Goal: Task Accomplishment & Management: Complete application form

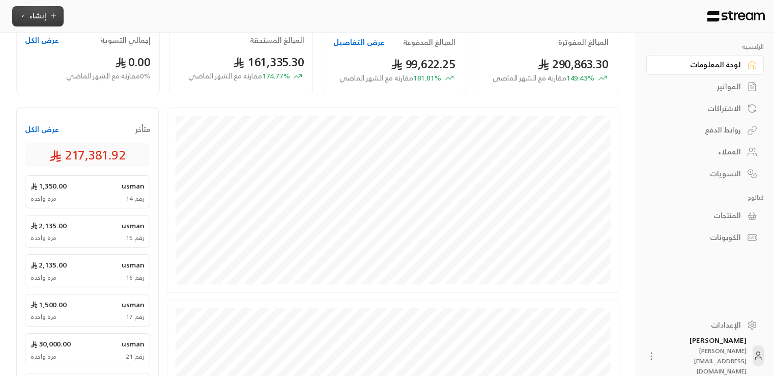
scroll to position [102, 0]
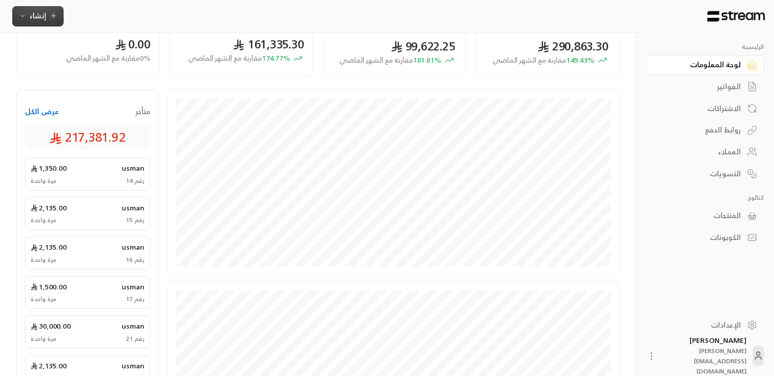
click at [50, 13] on icon "button" at bounding box center [53, 16] width 8 height 8
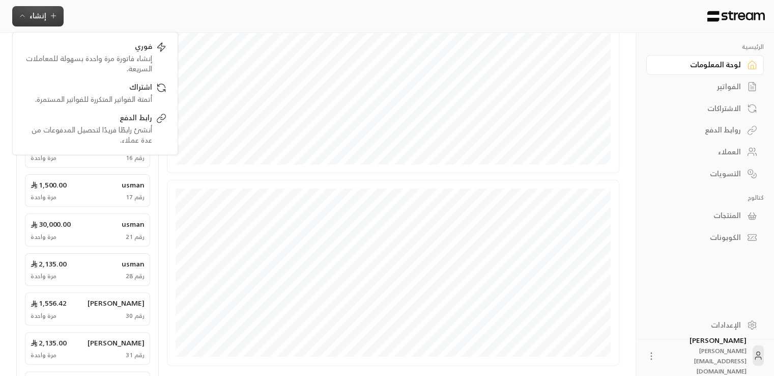
scroll to position [75, 0]
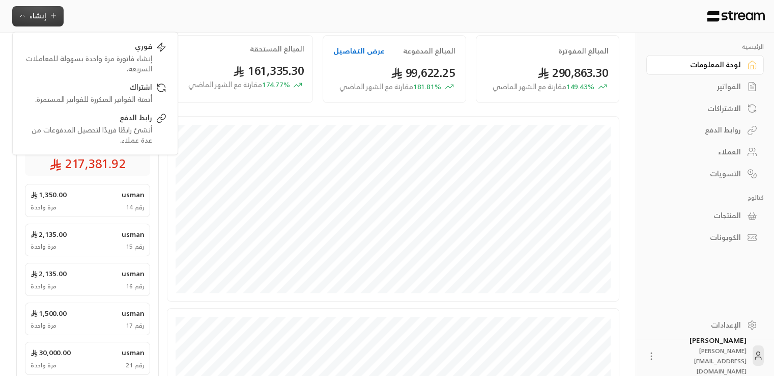
click at [719, 153] on div "العملاء" at bounding box center [700, 152] width 82 height 10
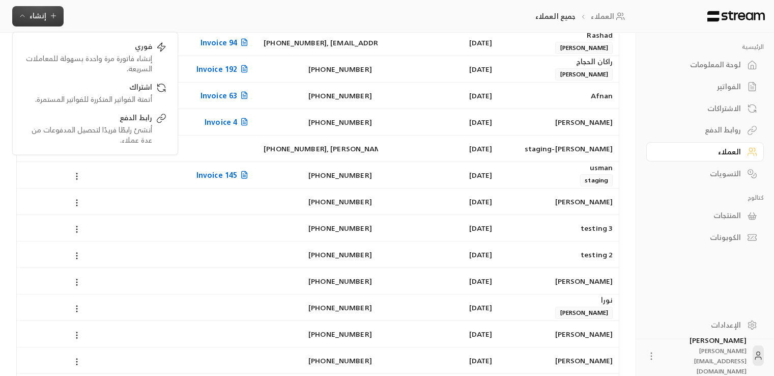
scroll to position [229, 0]
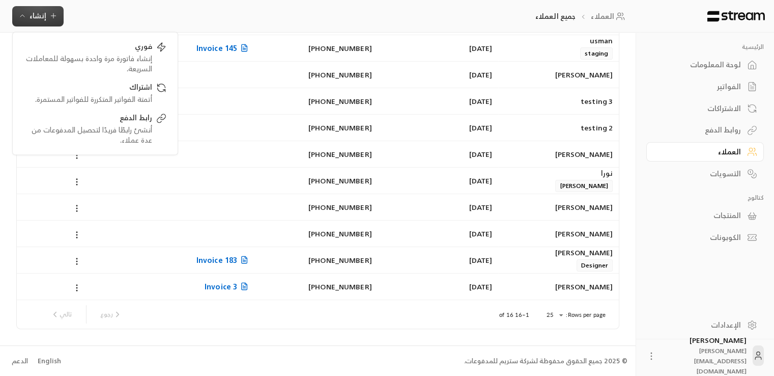
click at [53, 361] on div "English" at bounding box center [49, 361] width 23 height 10
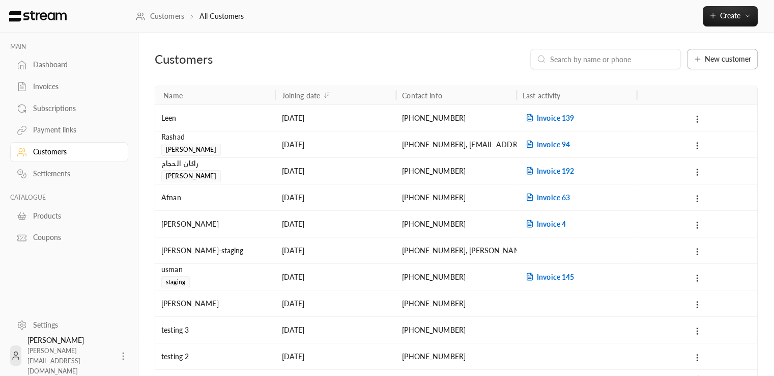
click at [724, 59] on span "New customer" at bounding box center [728, 58] width 46 height 7
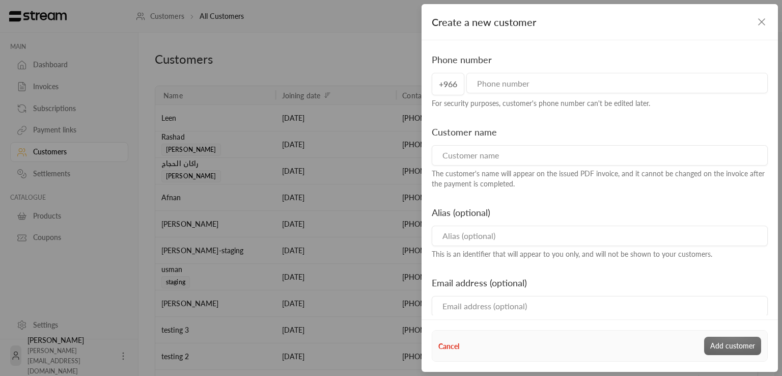
click at [266, 73] on div "Create a new customer Phone number +966 For security purposes, customer's phone…" at bounding box center [391, 188] width 782 height 376
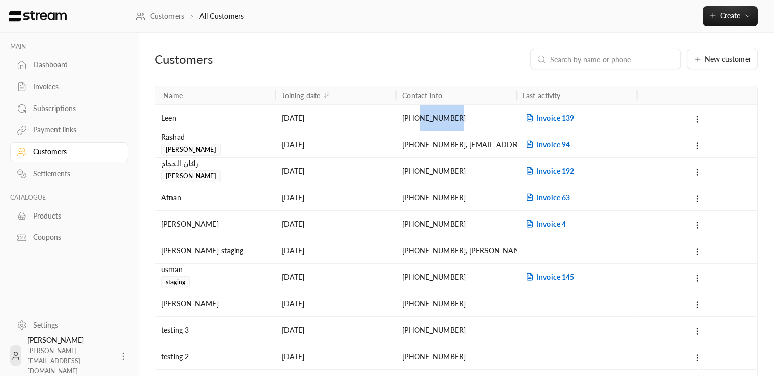
drag, startPoint x: 460, startPoint y: 119, endPoint x: 419, endPoint y: 119, distance: 40.2
click at [419, 119] on div "+966552999135" at bounding box center [456, 118] width 108 height 26
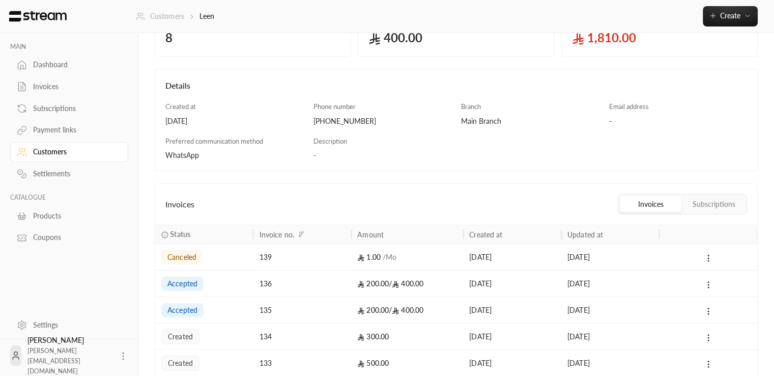
scroll to position [102, 0]
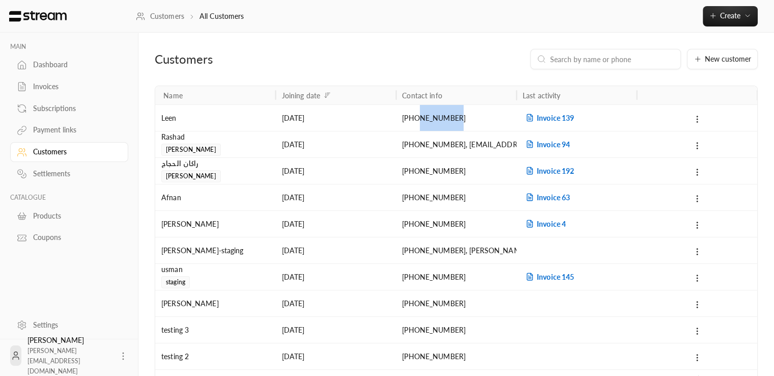
copy div "552999135"
drag, startPoint x: 466, startPoint y: 119, endPoint x: 419, endPoint y: 120, distance: 46.4
click at [419, 120] on div "+966552999135" at bounding box center [456, 118] width 108 height 26
click at [426, 119] on div "+966552999135" at bounding box center [456, 118] width 108 height 26
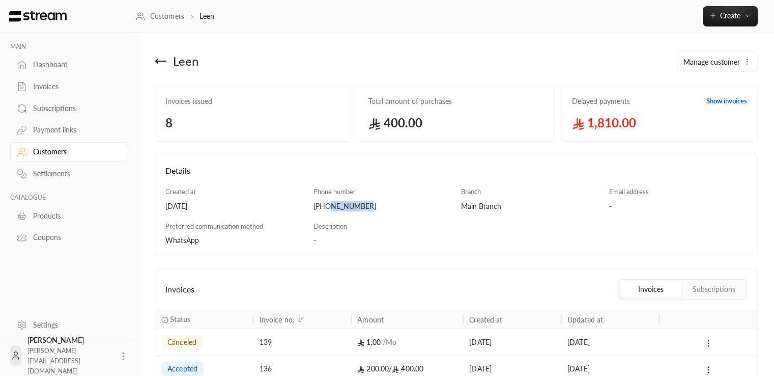
drag, startPoint x: 367, startPoint y: 206, endPoint x: 329, endPoint y: 207, distance: 38.2
click at [329, 207] on div "+966552999135" at bounding box center [383, 206] width 138 height 10
copy div "552999135"
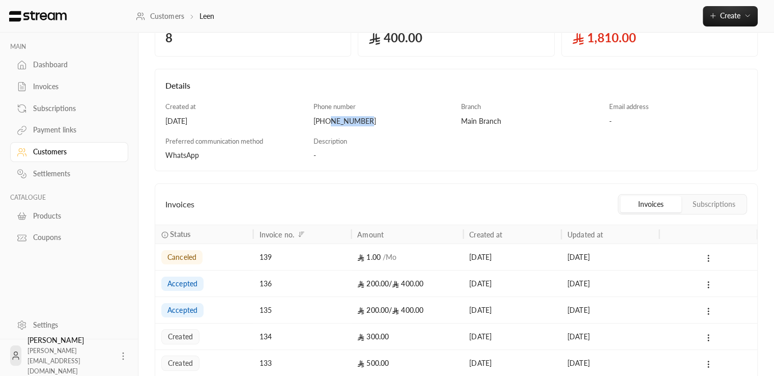
scroll to position [102, 0]
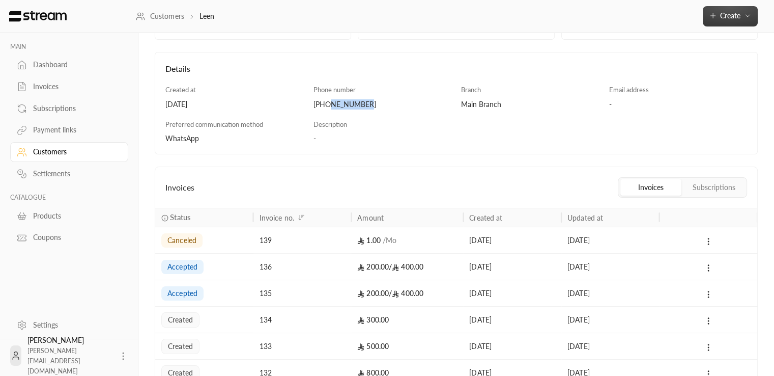
click at [747, 18] on icon "button" at bounding box center [748, 16] width 8 height 8
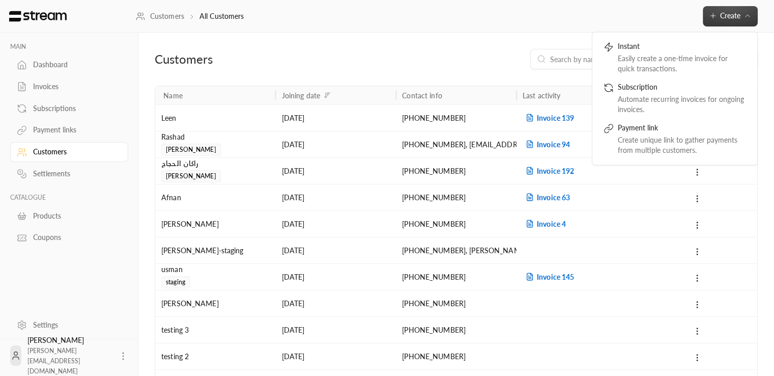
click at [321, 51] on div "Customers" at bounding box center [252, 59] width 194 height 16
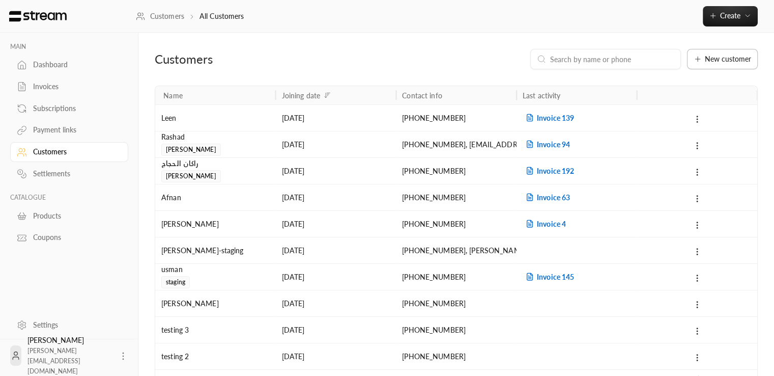
click at [733, 64] on button "New customer" at bounding box center [722, 59] width 71 height 20
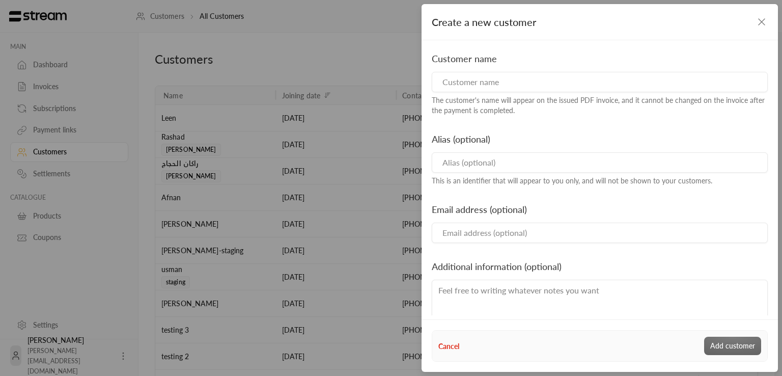
click at [486, 86] on div "Customer name The customer's name will appear on the issued PDF invoice, and it…" at bounding box center [600, 83] width 346 height 64
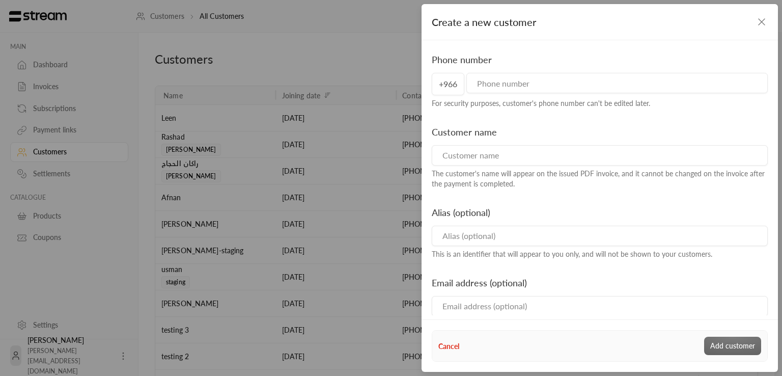
click at [498, 76] on input "tel" at bounding box center [616, 83] width 301 height 20
paste input "552999135"
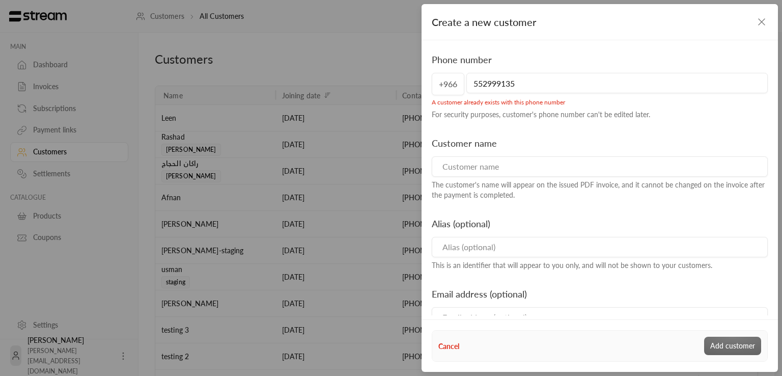
click at [473, 83] on input "552999135" at bounding box center [616, 83] width 301 height 20
type input "552999135"
click at [486, 167] on input at bounding box center [600, 166] width 336 height 20
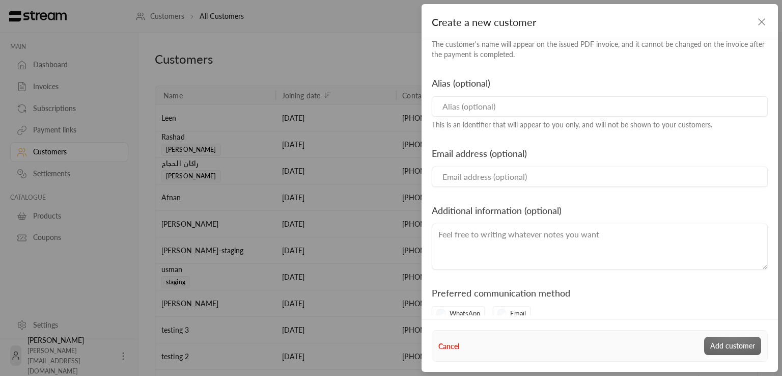
scroll to position [143, 0]
type input "Leen 2"
click at [483, 166] on input "Email" at bounding box center [600, 174] width 336 height 20
type input "malsareef101@gmail.com"
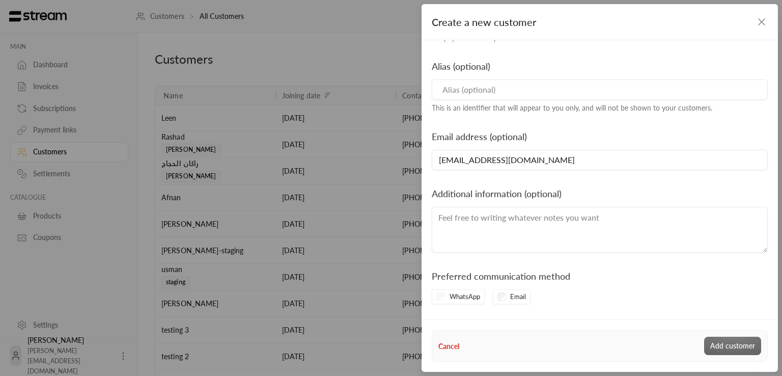
click at [494, 229] on textarea at bounding box center [600, 230] width 336 height 46
click at [507, 307] on div "Phone number +966 552999135 A customer already exists with this phone number Fo…" at bounding box center [600, 177] width 356 height 275
click at [442, 294] on div "WhatsApp" at bounding box center [458, 296] width 53 height 15
click at [439, 298] on div "WhatsApp" at bounding box center [458, 296] width 53 height 15
click at [509, 292] on div "Email" at bounding box center [512, 296] width 38 height 15
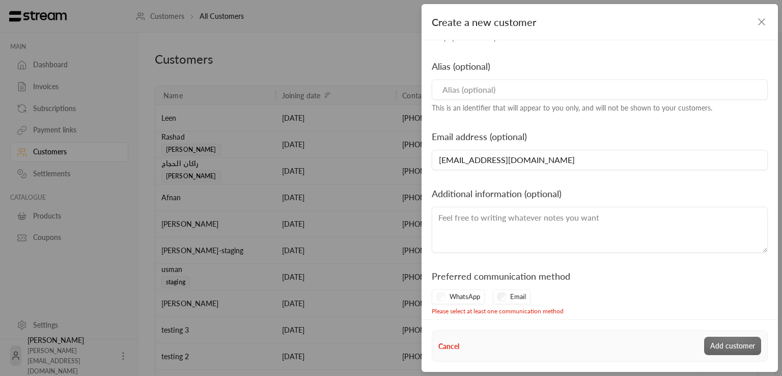
click at [440, 294] on div "WhatsApp" at bounding box center [458, 296] width 53 height 15
click at [441, 294] on div "WhatsApp" at bounding box center [458, 296] width 53 height 15
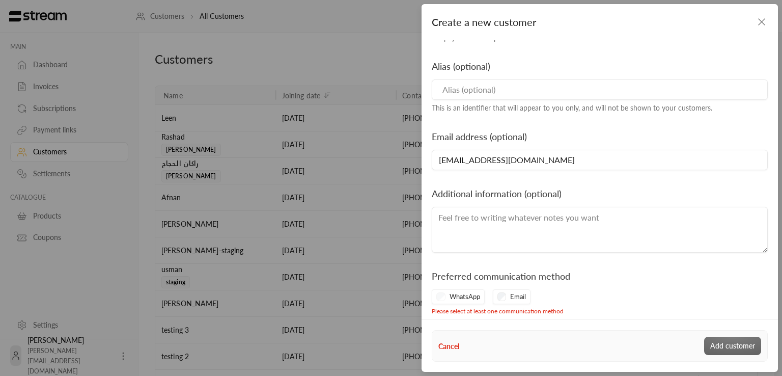
click at [441, 294] on div "WhatsApp" at bounding box center [458, 296] width 53 height 15
click at [443, 295] on div "WhatsApp" at bounding box center [458, 296] width 53 height 15
click at [439, 295] on div "WhatsApp" at bounding box center [458, 296] width 53 height 15
drag, startPoint x: 439, startPoint y: 295, endPoint x: 477, endPoint y: 319, distance: 44.4
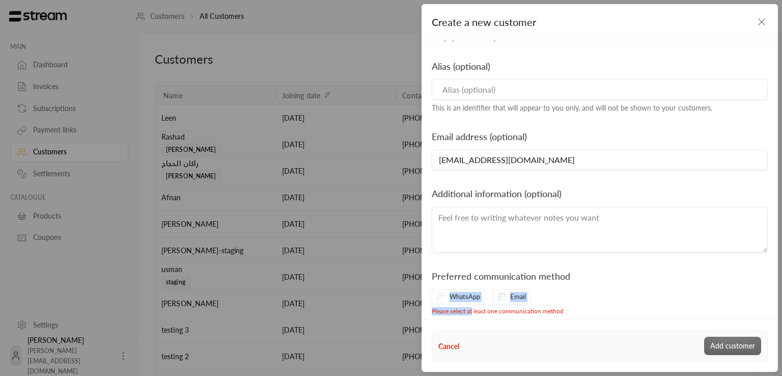
click at [477, 315] on form "Create a new customer Phone number +966 552999135 A customer already exists wit…" at bounding box center [600, 159] width 356 height 311
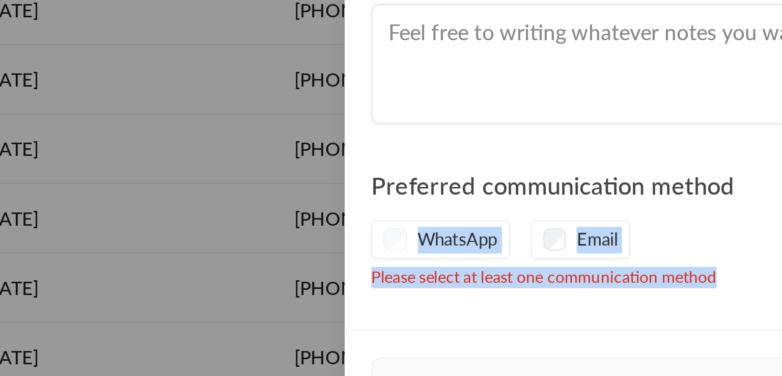
click at [436, 285] on div "WhatsApp" at bounding box center [458, 284] width 53 height 15
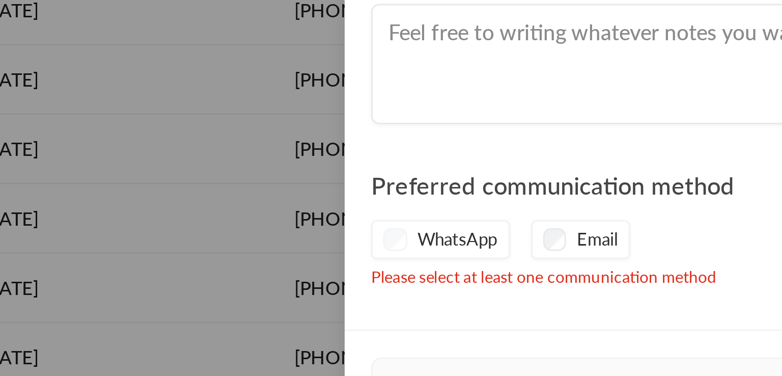
click at [436, 285] on div "WhatsApp" at bounding box center [458, 284] width 53 height 15
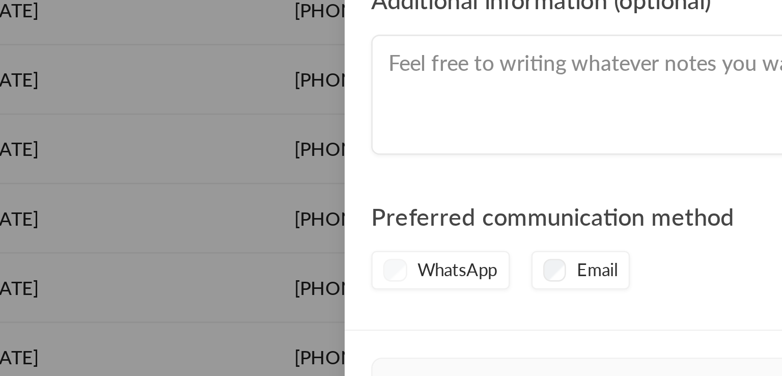
click at [442, 296] on div "WhatsApp" at bounding box center [458, 296] width 53 height 15
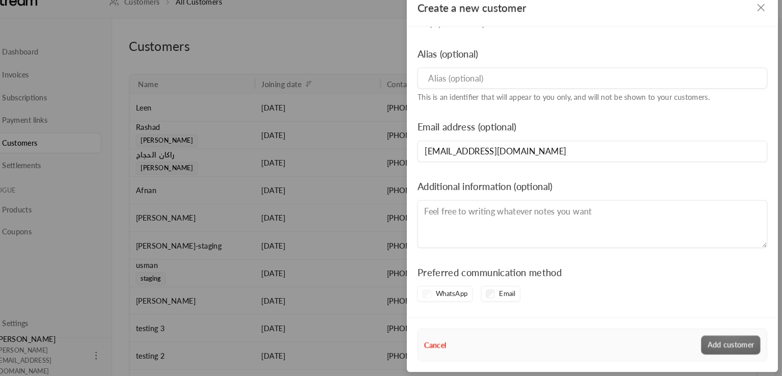
scroll to position [0, 0]
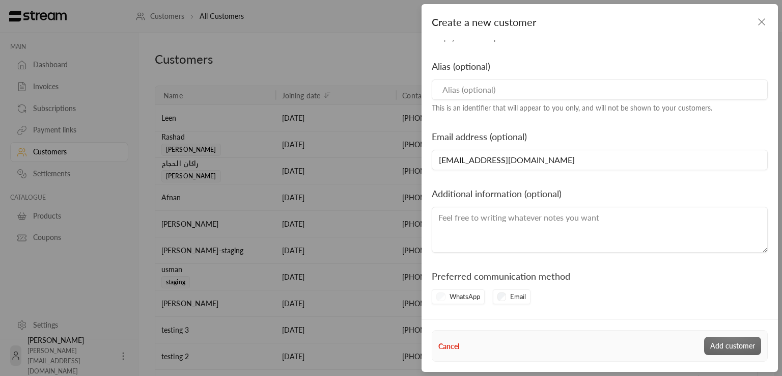
drag, startPoint x: 545, startPoint y: 159, endPoint x: 410, endPoint y: 170, distance: 135.4
click at [410, 170] on div "Create a new customer Phone number +966 552999135 A customer already exists wit…" at bounding box center [391, 188] width 782 height 376
click at [542, 260] on div "Phone number +966 552999135 A customer already exists with this phone number Fo…" at bounding box center [600, 105] width 336 height 420
click at [480, 180] on div "Phone number +966 552999135 A customer already exists with this phone number Fo…" at bounding box center [600, 73] width 346 height 357
click at [438, 295] on div "WhatsApp" at bounding box center [458, 296] width 53 height 15
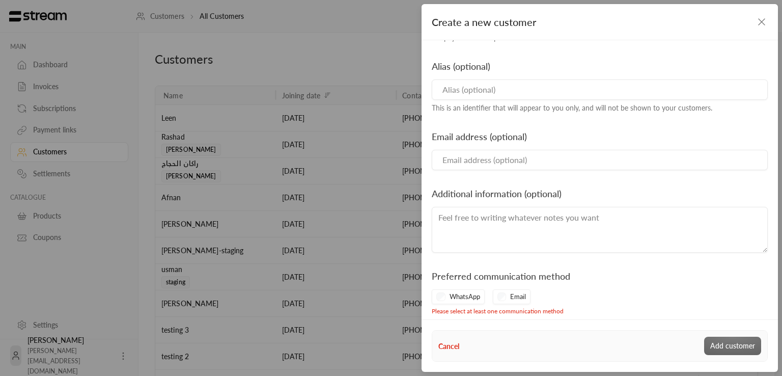
click at [439, 295] on div "WhatsApp" at bounding box center [458, 296] width 53 height 15
click at [441, 295] on div "WhatsApp" at bounding box center [458, 296] width 53 height 15
click at [446, 295] on div "WhatsApp" at bounding box center [458, 296] width 53 height 15
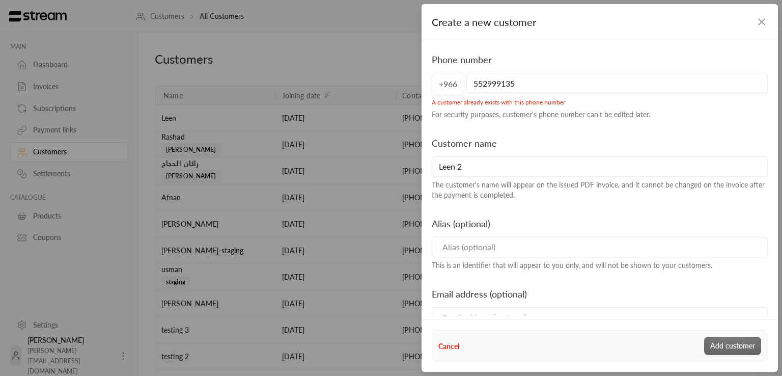
click at [503, 92] on input "552999135" at bounding box center [616, 83] width 301 height 20
click at [513, 82] on input "552999135" at bounding box center [616, 83] width 301 height 20
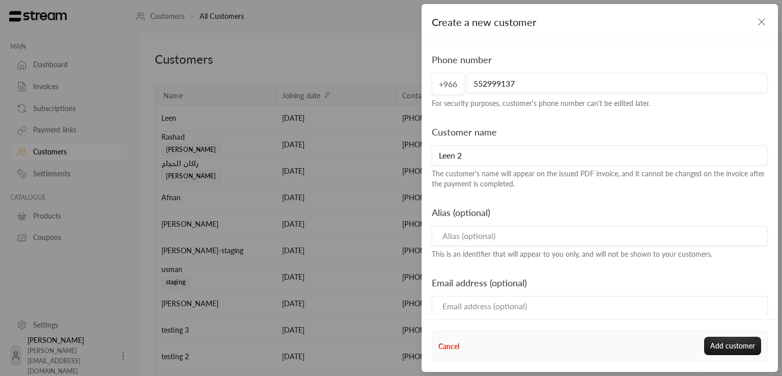
scroll to position [147, 0]
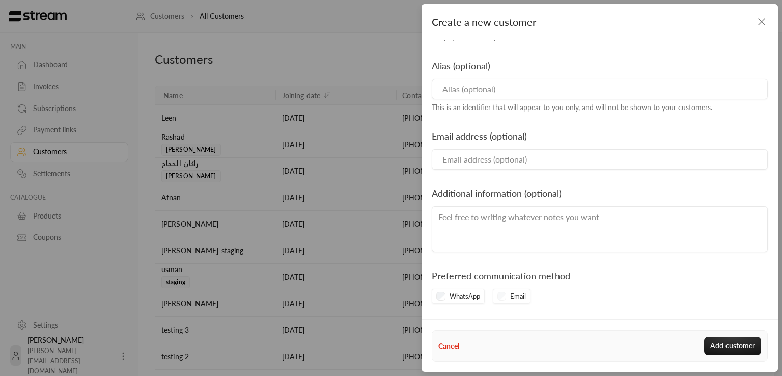
click at [498, 296] on div "Email" at bounding box center [512, 296] width 38 height 15
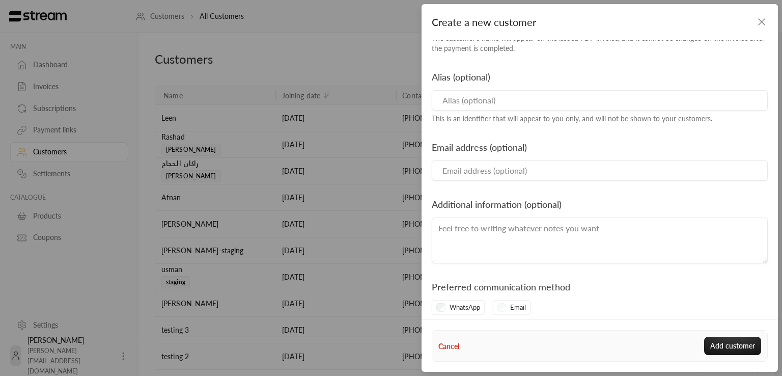
scroll to position [134, 0]
click at [499, 307] on div "Email" at bounding box center [512, 308] width 38 height 15
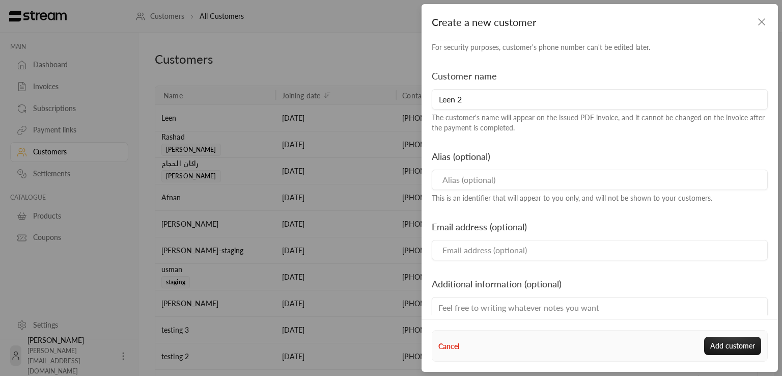
scroll to position [0, 0]
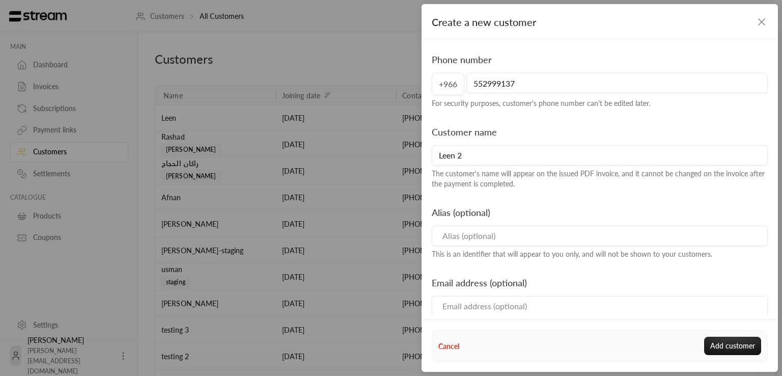
click at [515, 82] on input "552999137" at bounding box center [616, 83] width 301 height 20
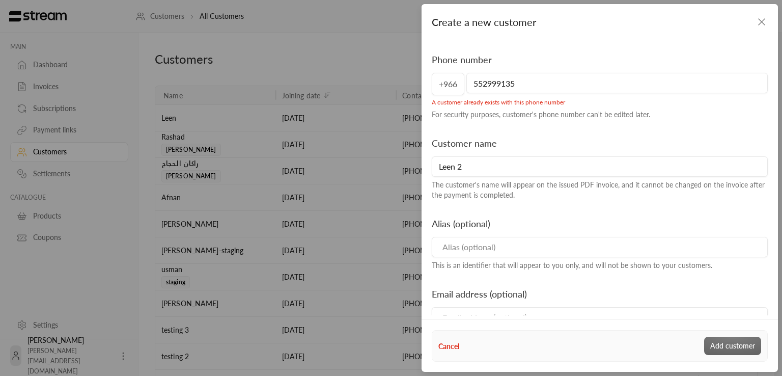
scroll to position [157, 0]
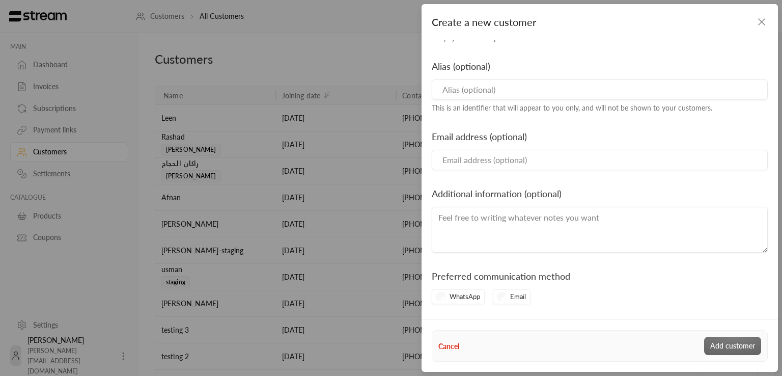
type input "552999135"
click at [500, 298] on div "Email" at bounding box center [512, 296] width 38 height 15
click at [438, 297] on div "WhatsApp" at bounding box center [458, 296] width 53 height 15
click at [513, 301] on div "Email" at bounding box center [512, 296] width 38 height 15
click at [507, 296] on div "Email" at bounding box center [512, 296] width 38 height 15
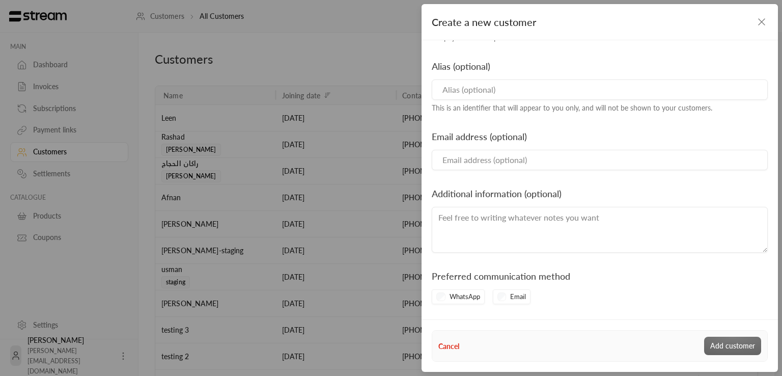
click at [507, 296] on div "Email" at bounding box center [512, 296] width 38 height 15
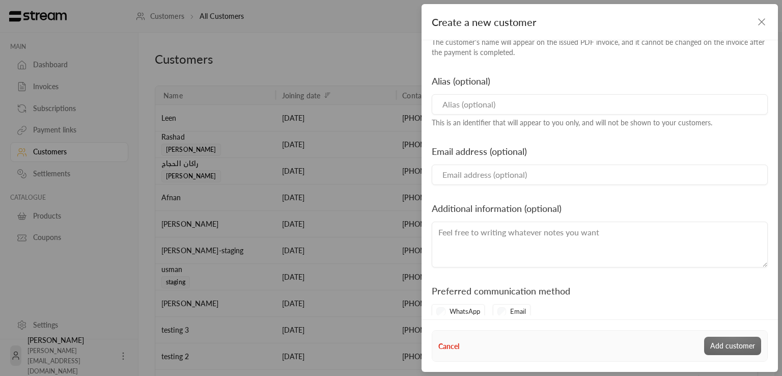
scroll to position [143, 0]
click at [468, 169] on input "Email" at bounding box center [600, 174] width 336 height 20
type input "mrasharabi+ahd@streampay.sa"
click at [483, 99] on input at bounding box center [600, 104] width 336 height 20
type input "haha"
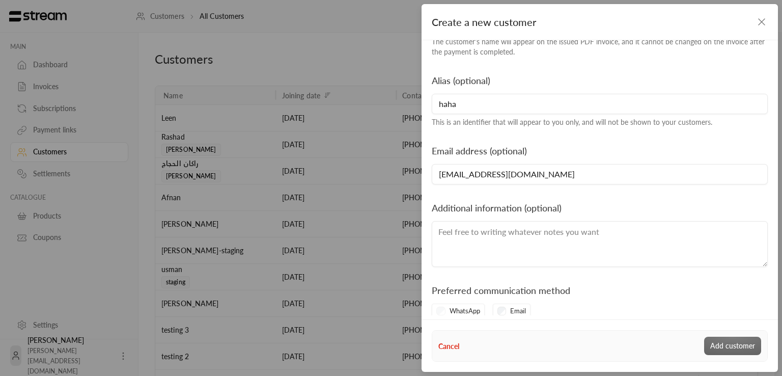
click at [501, 241] on textarea at bounding box center [600, 244] width 336 height 46
click at [458, 232] on textarea "nothong" at bounding box center [600, 244] width 336 height 46
type textarea "nothing"
click at [715, 342] on div "Cancel Add customer" at bounding box center [599, 346] width 323 height 18
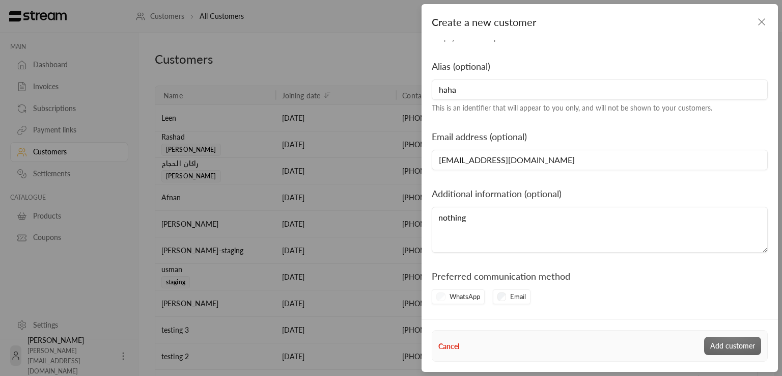
click at [731, 345] on div "Cancel Add customer" at bounding box center [599, 346] width 323 height 18
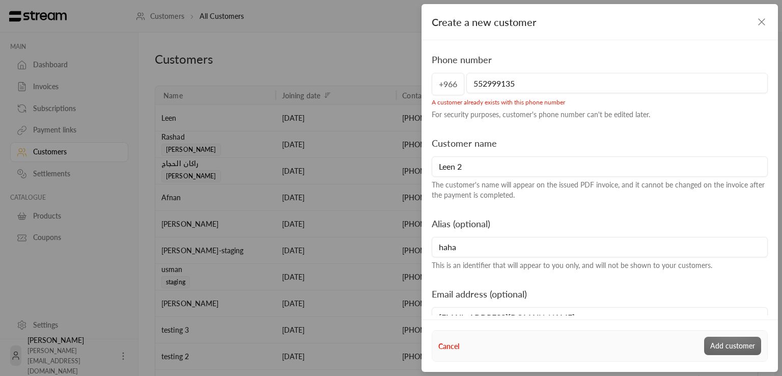
click at [357, 108] on div "Create a new customer Phone number +966 552999135 A customer already exists wit…" at bounding box center [391, 188] width 782 height 376
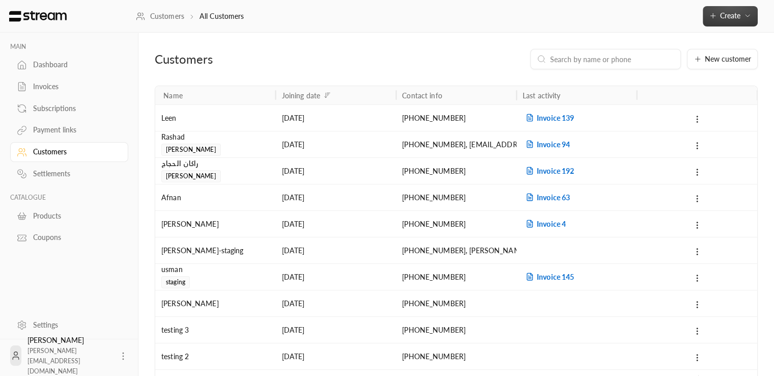
click at [742, 17] on span "Create" at bounding box center [730, 15] width 43 height 9
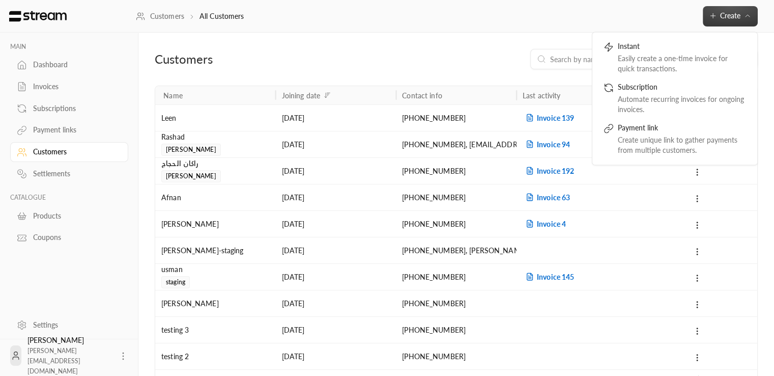
click at [220, 15] on p "All Customers" at bounding box center [222, 16] width 45 height 10
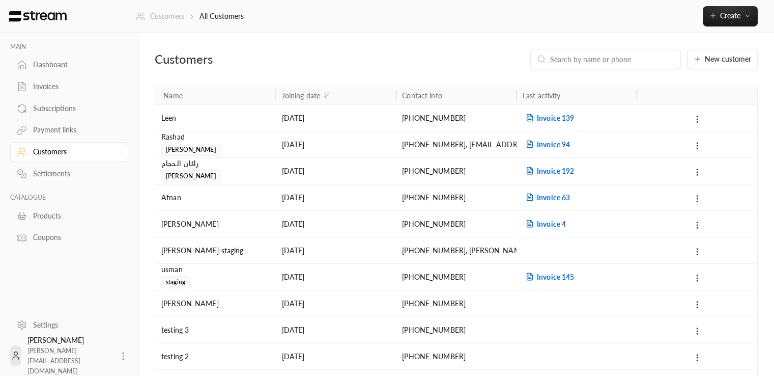
click at [158, 16] on link "Customers" at bounding box center [160, 16] width 48 height 10
click at [44, 67] on div "Dashboard" at bounding box center [74, 65] width 82 height 10
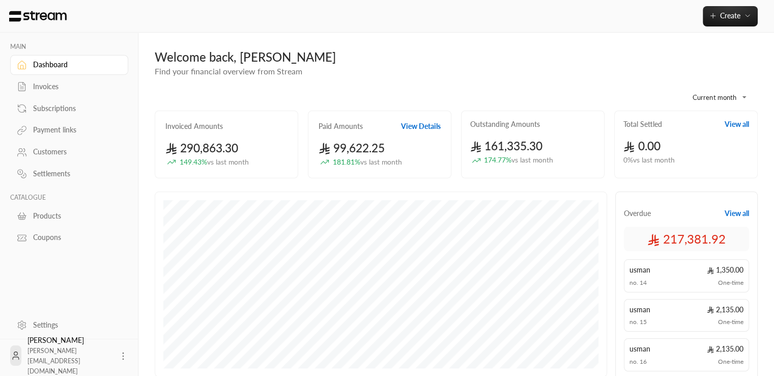
click at [47, 218] on div "Products" at bounding box center [74, 216] width 82 height 10
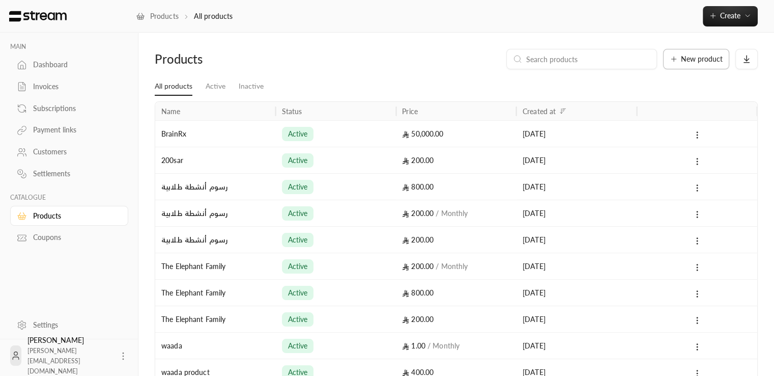
click at [699, 62] on span "New product" at bounding box center [702, 58] width 42 height 7
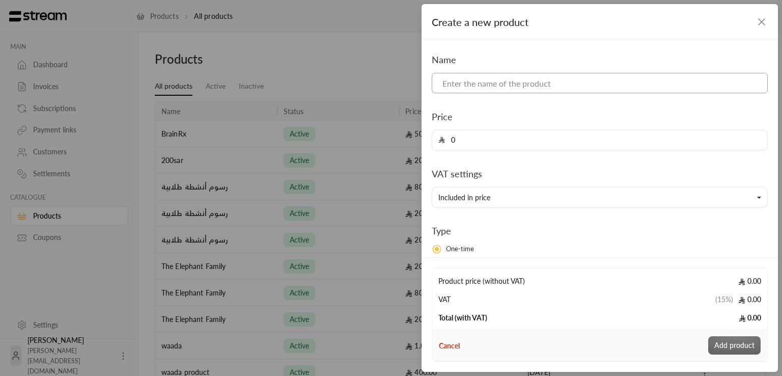
click at [487, 88] on input at bounding box center [600, 83] width 336 height 20
type input "C"
type input "KFUPM logo"
type input "5000"
click at [546, 194] on button "Included in price" at bounding box center [600, 197] width 336 height 20
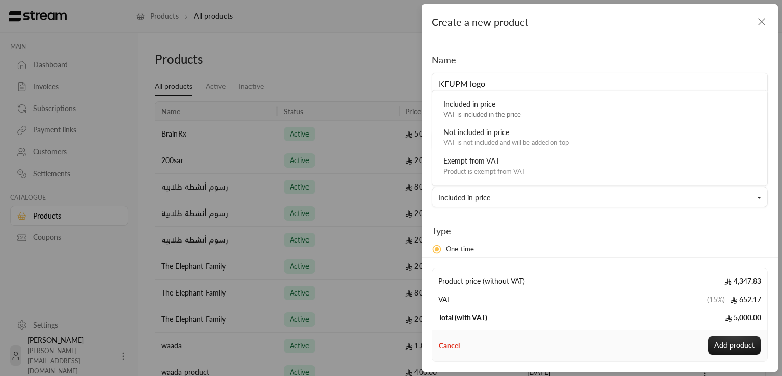
click at [571, 227] on div "Type One-time Recurring" at bounding box center [600, 246] width 346 height 46
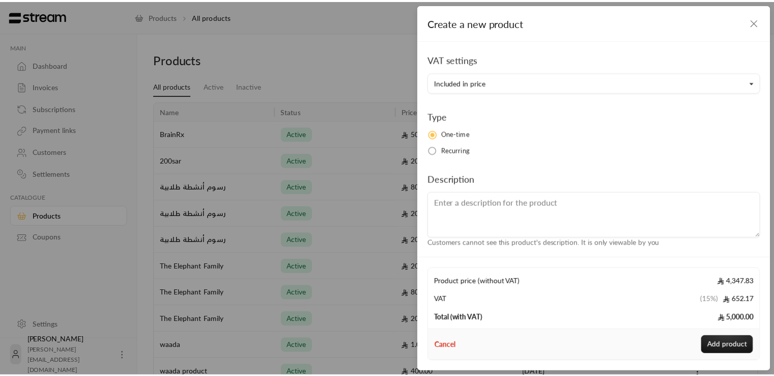
scroll to position [120, 0]
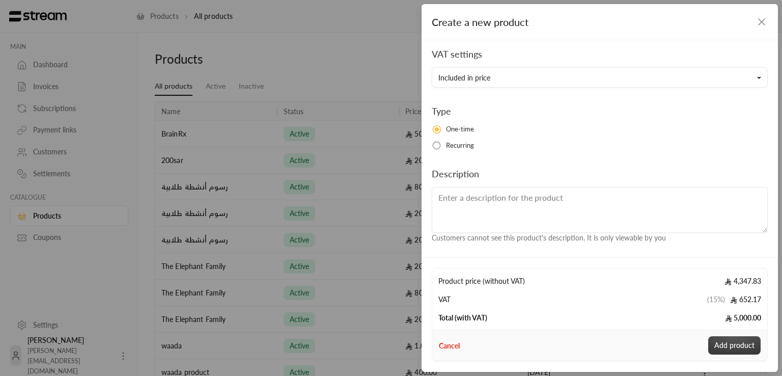
click at [742, 344] on button "Add product" at bounding box center [734, 345] width 52 height 18
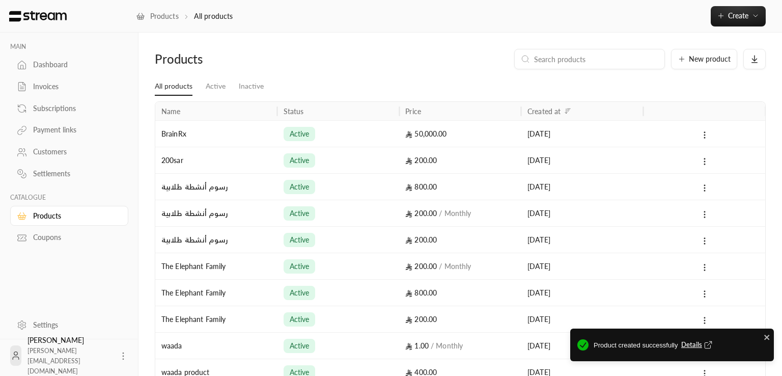
type input "0"
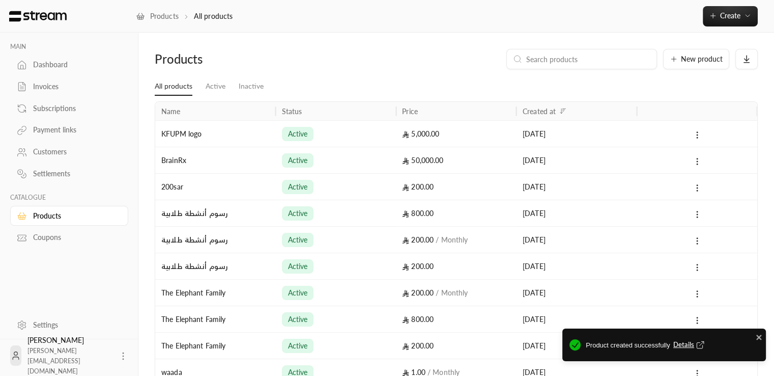
click at [680, 344] on span "Details" at bounding box center [691, 345] width 34 height 10
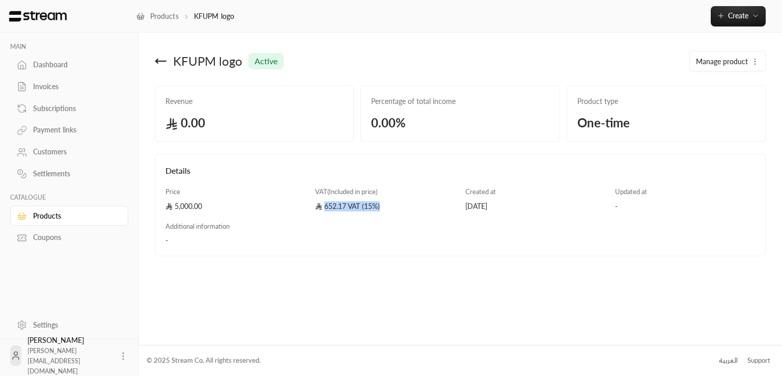
drag, startPoint x: 324, startPoint y: 204, endPoint x: 401, endPoint y: 204, distance: 76.9
click at [401, 204] on div "652.17 VAT (15%)" at bounding box center [385, 206] width 140 height 10
click at [353, 215] on div "Details Price 5,000.00 VAT ( Included in price ) 652.17 VAT (15%) Created at 27…" at bounding box center [460, 209] width 600 height 91
click at [172, 9] on div "Products KFUPM logo Create Instant Easily create a one-time invoice for quick t…" at bounding box center [459, 16] width 646 height 33
click at [169, 15] on link "Products" at bounding box center [157, 16] width 43 height 10
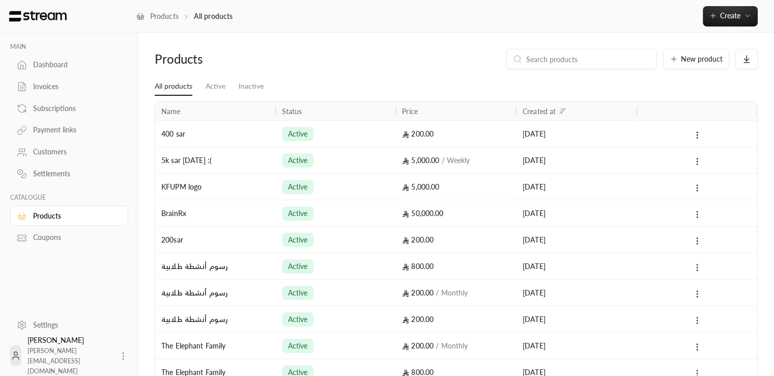
click at [53, 245] on link "Coupons" at bounding box center [69, 238] width 118 height 20
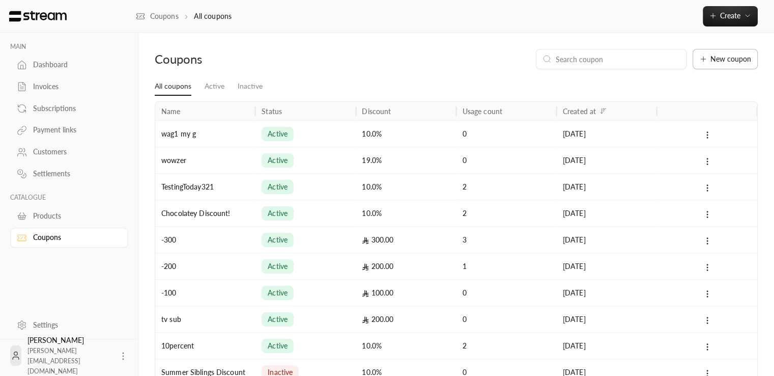
click at [729, 58] on span "New coupon" at bounding box center [731, 58] width 41 height 7
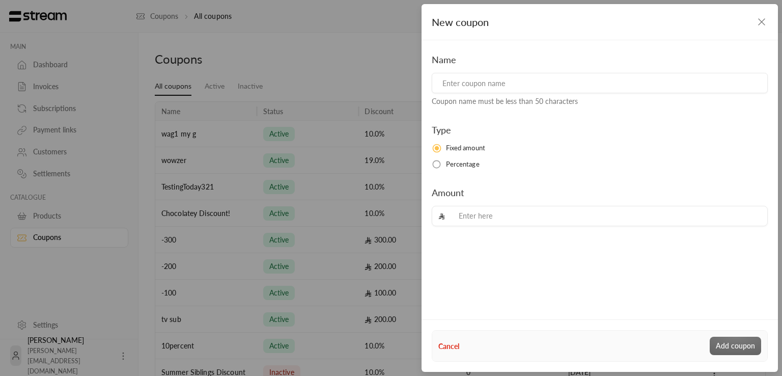
click at [531, 92] on input at bounding box center [600, 83] width 336 height 20
type input "Mo coupon"
click at [486, 221] on input "tel" at bounding box center [605, 216] width 312 height 20
type input "1"
type input "20"
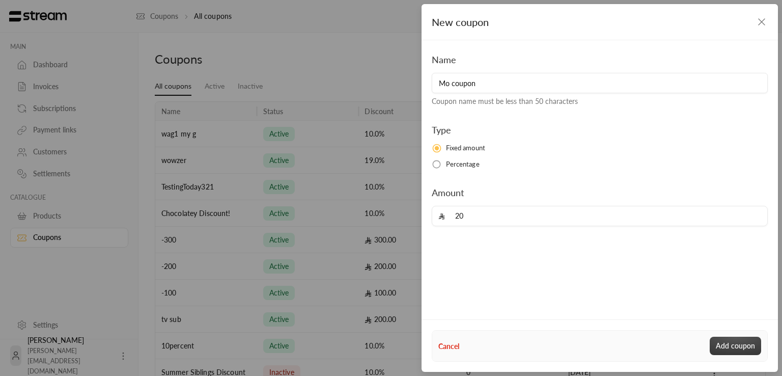
click at [740, 346] on button "Add coupon" at bounding box center [735, 346] width 51 height 18
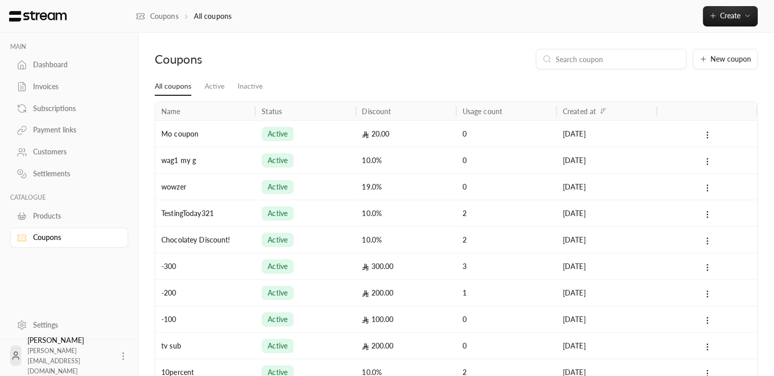
click at [226, 137] on div "Mo coupon" at bounding box center [205, 133] width 100 height 26
click at [369, 129] on div "20.00" at bounding box center [406, 133] width 100 height 26
click at [188, 135] on div "Mo coupon" at bounding box center [205, 133] width 100 height 26
click at [230, 144] on div "Mo coupon" at bounding box center [205, 133] width 100 height 26
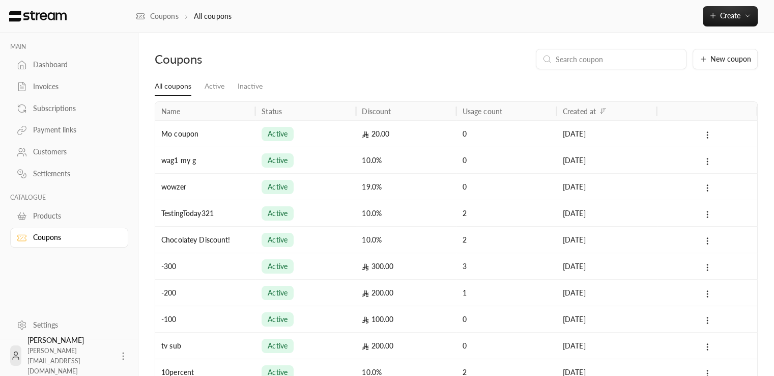
click at [716, 136] on div at bounding box center [707, 134] width 88 height 26
click at [706, 134] on icon at bounding box center [707, 134] width 9 height 9
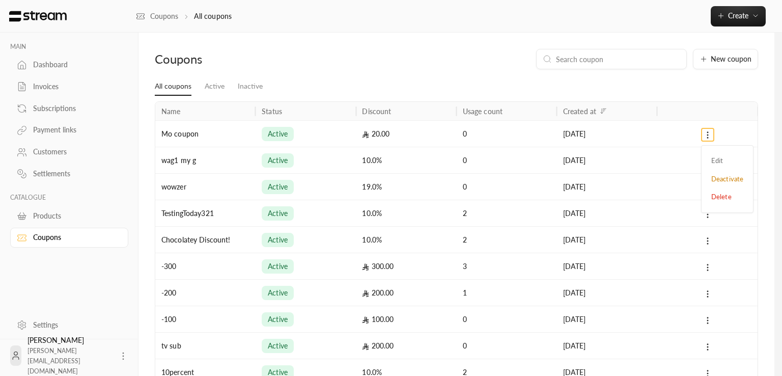
click at [666, 138] on div at bounding box center [391, 188] width 782 height 376
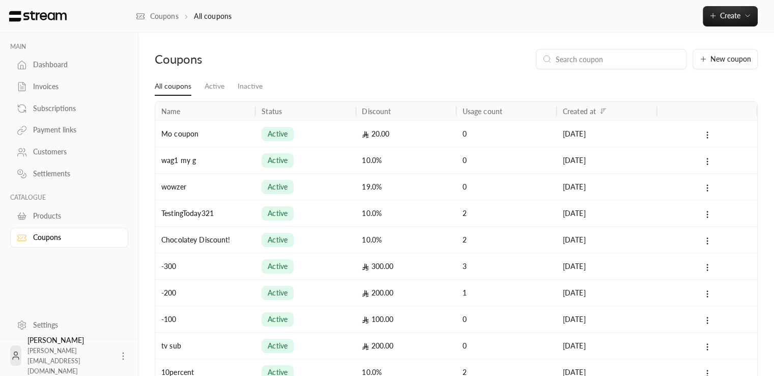
click at [558, 130] on div "27/08/2025" at bounding box center [607, 133] width 100 height 26
click at [554, 163] on div "0" at bounding box center [507, 160] width 100 height 26
click at [453, 196] on div "19.0%" at bounding box center [406, 186] width 100 height 26
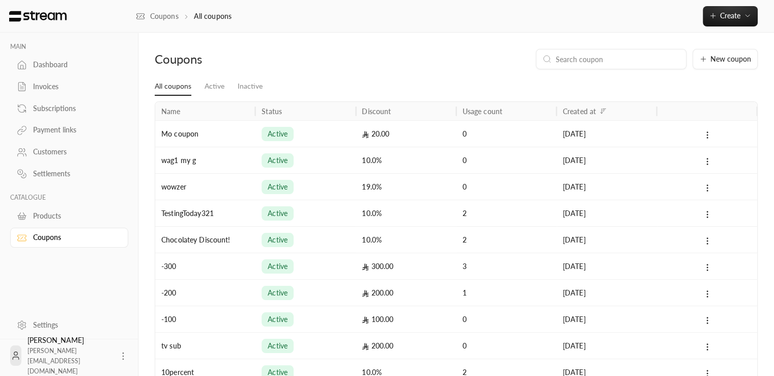
click at [269, 218] on div "active" at bounding box center [278, 213] width 32 height 14
click at [208, 190] on div "wowzer" at bounding box center [205, 186] width 100 height 26
click at [208, 138] on div "Mo coupon" at bounding box center [205, 133] width 100 height 26
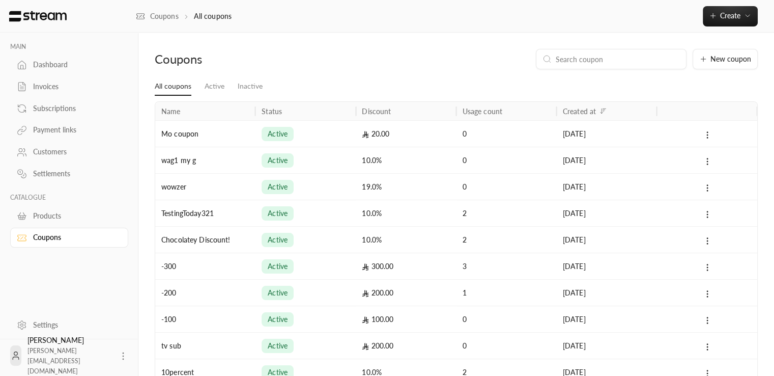
click at [230, 172] on div "wag1 my g" at bounding box center [205, 160] width 100 height 26
click at [224, 190] on div "wowzer" at bounding box center [205, 186] width 100 height 26
click at [230, 123] on div "Mo coupon" at bounding box center [205, 133] width 100 height 26
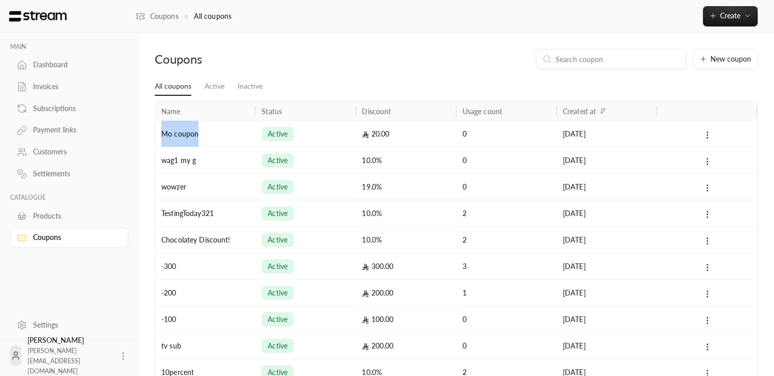
click at [230, 123] on div "Mo coupon" at bounding box center [205, 133] width 100 height 26
click at [315, 60] on div "New coupon" at bounding box center [507, 59] width 501 height 20
click at [236, 123] on div "Mo coupon" at bounding box center [205, 133] width 100 height 26
click at [358, 140] on div "20.00" at bounding box center [406, 133] width 100 height 26
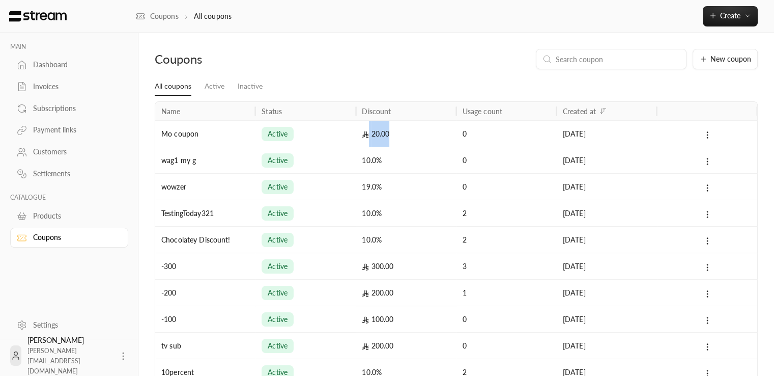
click at [358, 140] on div "20.00" at bounding box center [406, 133] width 100 height 26
click at [507, 133] on div "0" at bounding box center [507, 134] width 88 height 26
click at [234, 130] on div "Mo coupon" at bounding box center [205, 133] width 100 height 26
click at [232, 156] on div "wag1 my g" at bounding box center [205, 160] width 100 height 26
click at [709, 134] on icon at bounding box center [707, 134] width 9 height 9
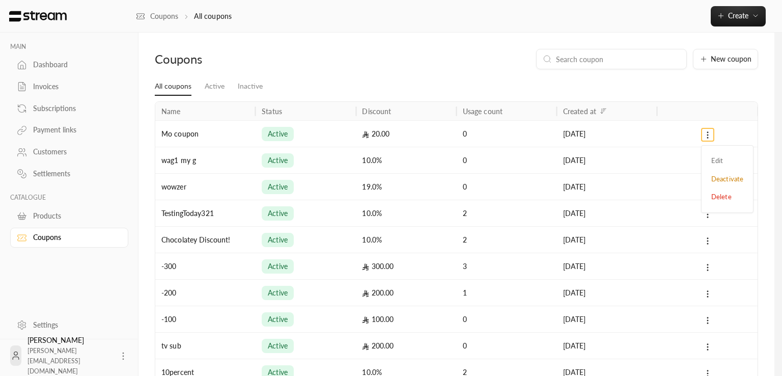
click at [354, 157] on div at bounding box center [391, 188] width 782 height 376
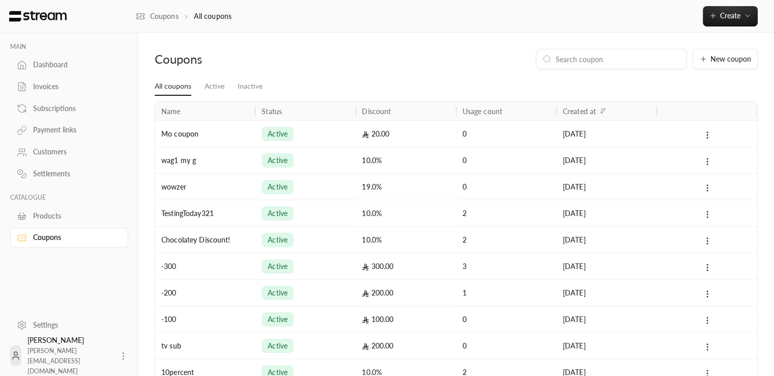
click at [205, 161] on div "wag1 my g" at bounding box center [205, 160] width 100 height 26
click at [216, 180] on div "wowzer" at bounding box center [205, 186] width 100 height 26
click at [233, 132] on div "Mo coupon" at bounding box center [205, 133] width 100 height 26
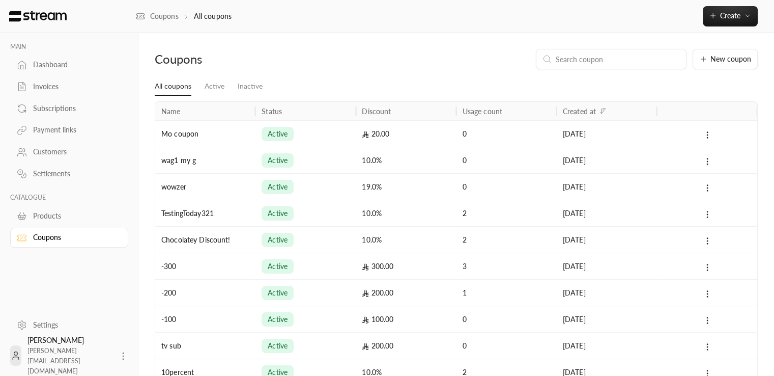
click at [234, 132] on div "Mo coupon" at bounding box center [205, 133] width 100 height 26
click at [662, 139] on div at bounding box center [707, 133] width 100 height 26
click at [650, 160] on div "27/08/2025" at bounding box center [607, 160] width 88 height 26
click at [643, 183] on div "13/08/2025" at bounding box center [607, 187] width 88 height 26
click at [706, 138] on icon at bounding box center [707, 134] width 9 height 9
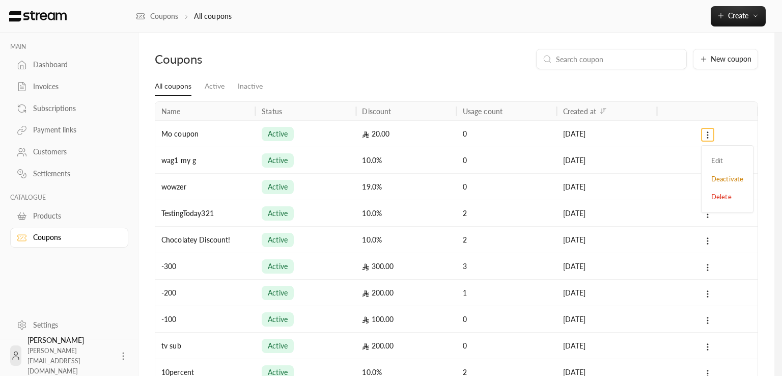
click at [227, 152] on div at bounding box center [391, 188] width 782 height 376
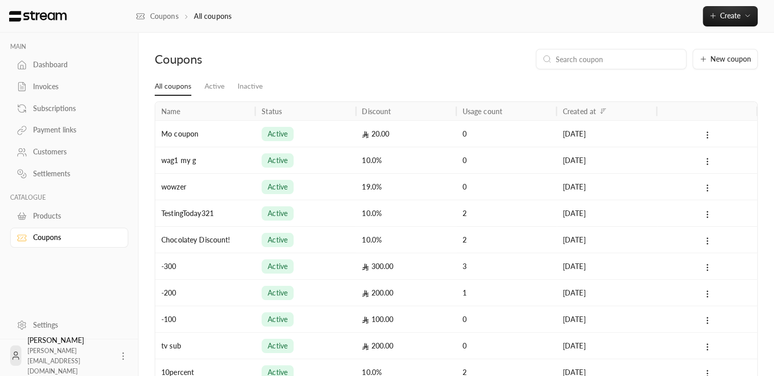
click at [231, 134] on div "Mo coupon" at bounding box center [205, 133] width 100 height 26
click at [241, 132] on div "Mo coupon" at bounding box center [205, 133] width 100 height 26
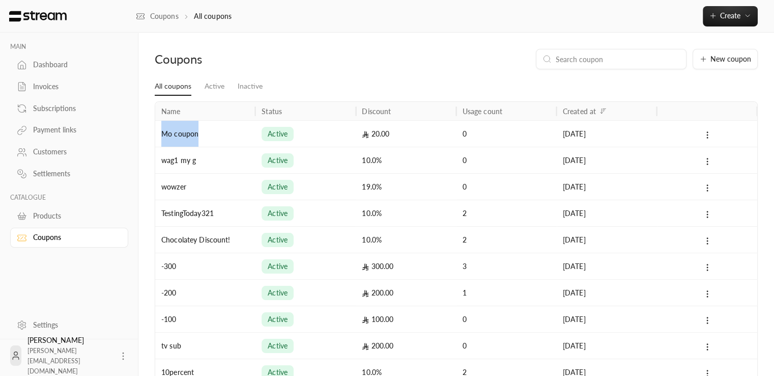
click at [241, 132] on div "Mo coupon" at bounding box center [205, 133] width 100 height 26
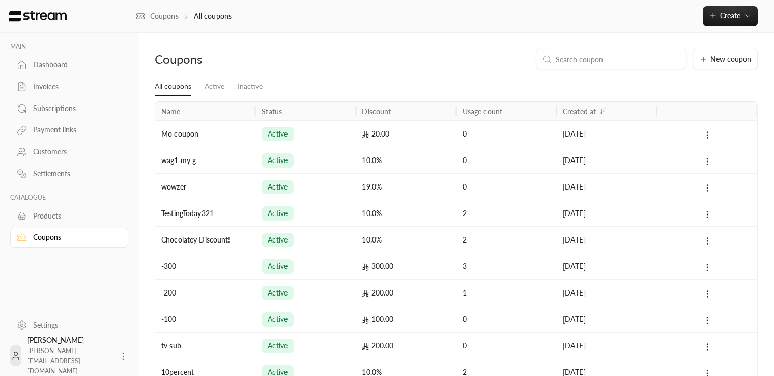
click at [341, 132] on div "active" at bounding box center [306, 134] width 88 height 26
click at [326, 161] on div "active" at bounding box center [306, 160] width 88 height 26
click at [342, 188] on div "active" at bounding box center [306, 187] width 88 height 26
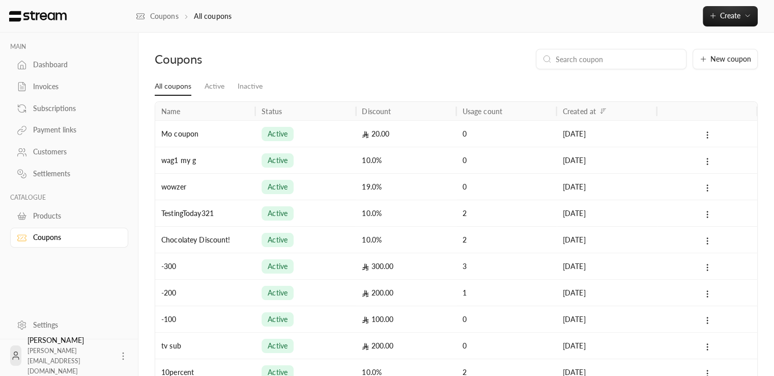
click at [341, 188] on div "active" at bounding box center [306, 187] width 88 height 26
click at [245, 165] on div "wag1 my g" at bounding box center [205, 160] width 100 height 26
click at [246, 189] on div "wowzer" at bounding box center [205, 186] width 100 height 26
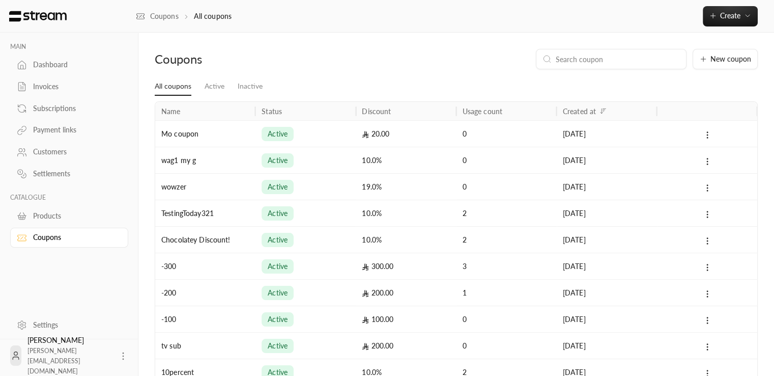
click at [249, 218] on div "TestingToday321" at bounding box center [205, 213] width 100 height 26
click at [253, 250] on div "Chocolatey Discount!" at bounding box center [205, 239] width 100 height 26
click at [240, 270] on div "-300" at bounding box center [205, 266] width 100 height 26
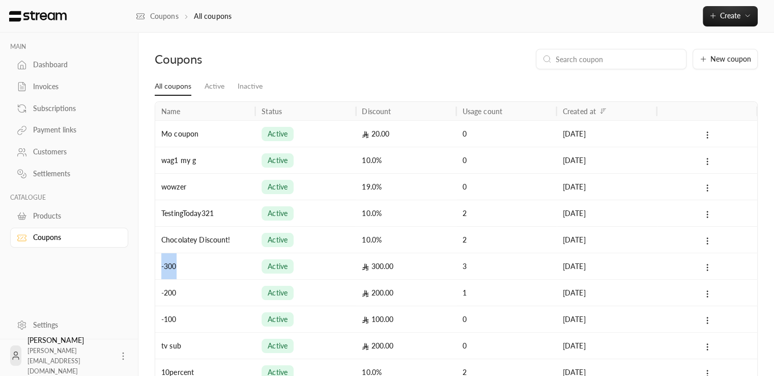
click at [240, 270] on div "-300" at bounding box center [205, 266] width 100 height 26
click at [236, 294] on div "-200" at bounding box center [205, 292] width 100 height 26
click at [704, 131] on icon at bounding box center [707, 134] width 9 height 9
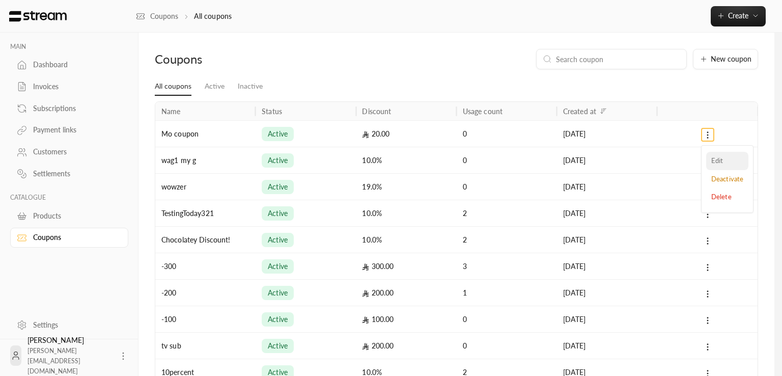
click at [718, 161] on li "Edit" at bounding box center [727, 161] width 42 height 18
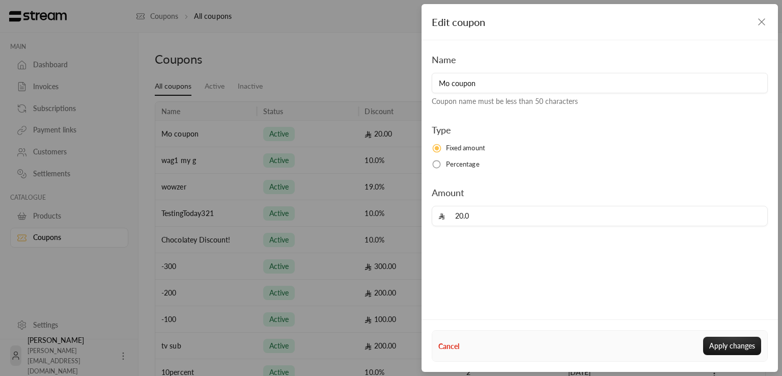
click at [371, 65] on div "Edit coupon Name Mo coupon Coupon name must be less than 50 characters Type Fix…" at bounding box center [391, 188] width 782 height 376
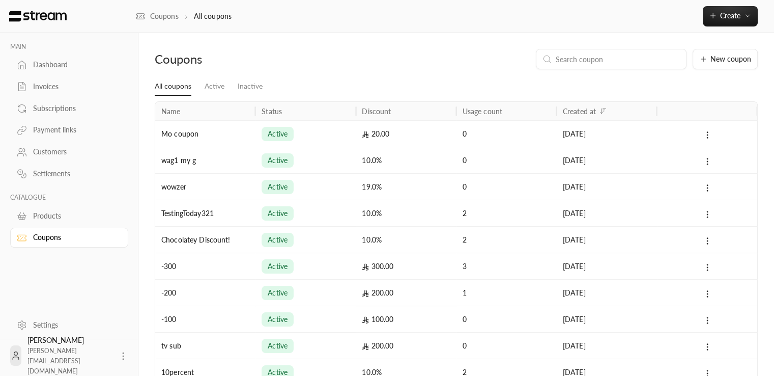
click at [35, 64] on div "Dashboard" at bounding box center [74, 65] width 82 height 10
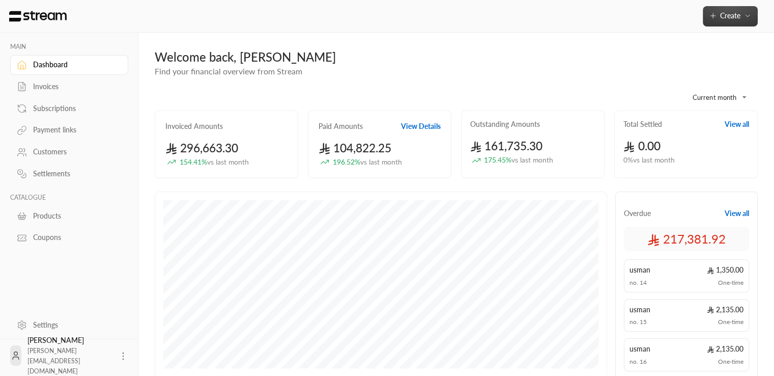
click at [744, 9] on button "Create" at bounding box center [730, 16] width 55 height 20
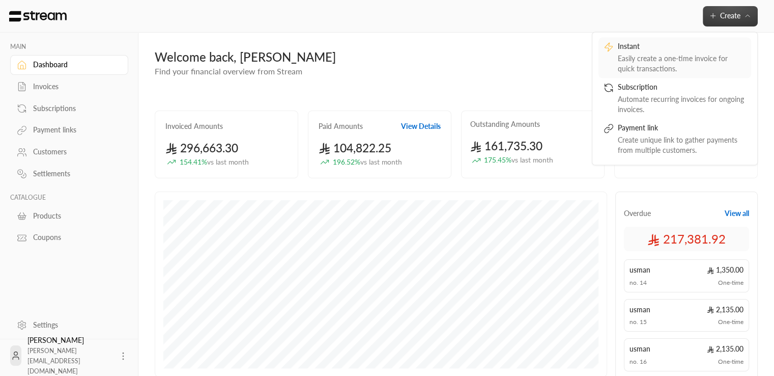
click at [642, 47] on div "Instant" at bounding box center [682, 47] width 128 height 12
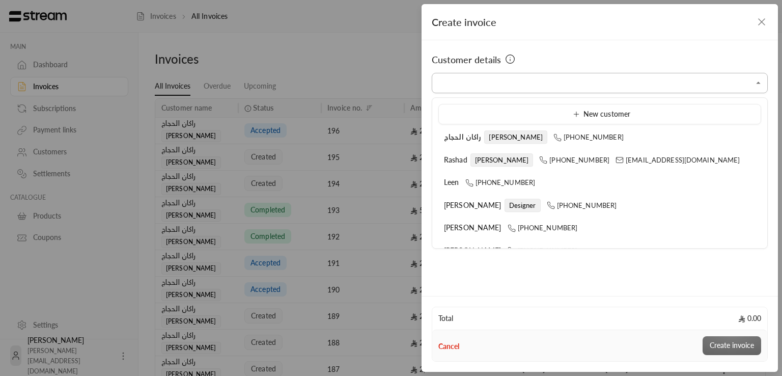
click at [515, 86] on input "Select customer" at bounding box center [600, 83] width 336 height 18
click at [447, 157] on span "Rashad" at bounding box center [455, 159] width 23 height 9
type input "**********"
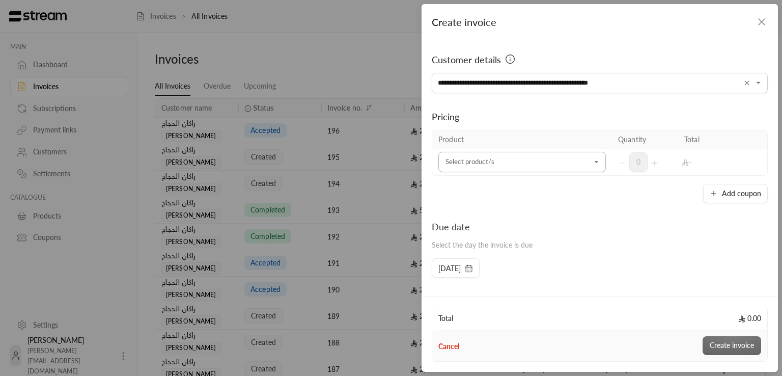
click at [479, 165] on input "Select customer" at bounding box center [521, 162] width 167 height 18
click at [524, 239] on li "KFUPM logo" at bounding box center [519, 231] width 149 height 20
type input "**"
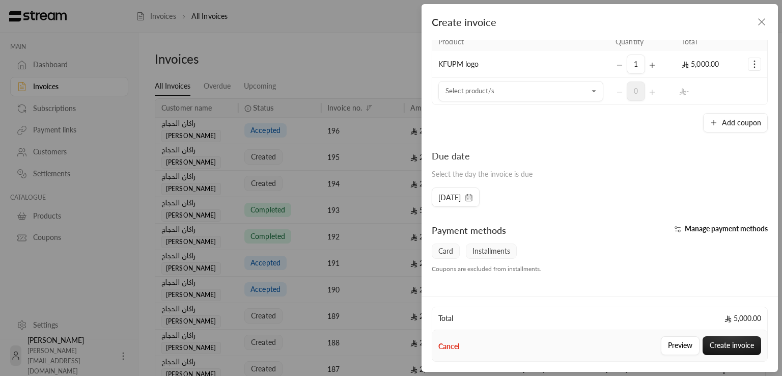
scroll to position [103, 0]
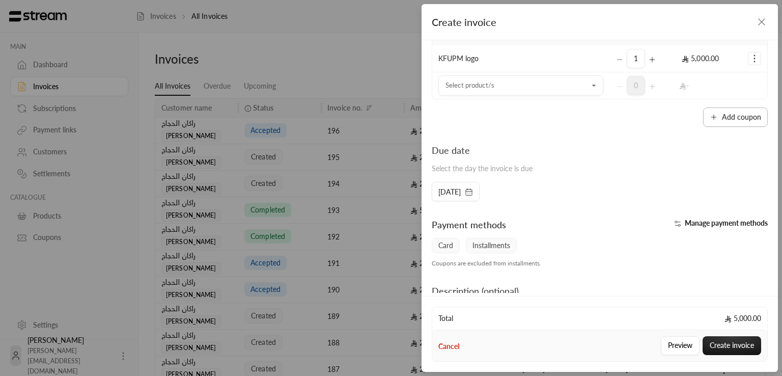
click at [720, 117] on button "Add coupon" at bounding box center [735, 116] width 65 height 19
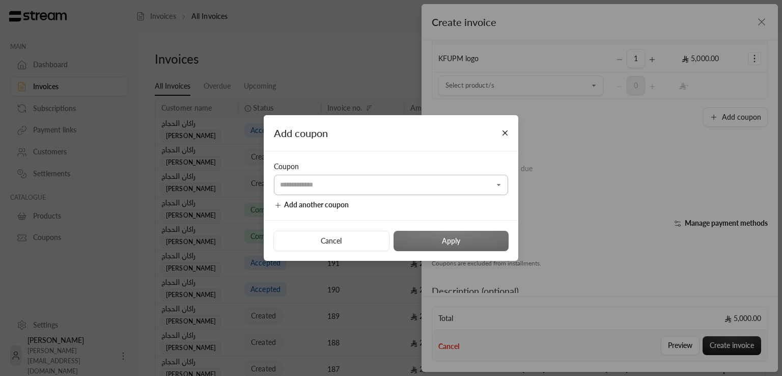
click at [407, 181] on input "Select customer" at bounding box center [391, 185] width 234 height 18
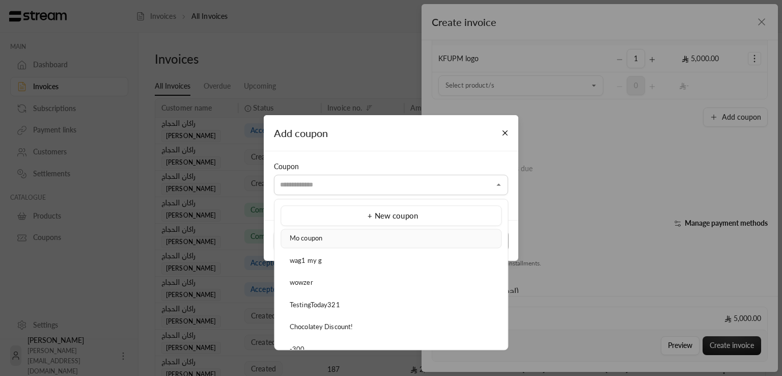
click at [336, 240] on div "Mo coupon" at bounding box center [391, 238] width 210 height 10
type input "*********"
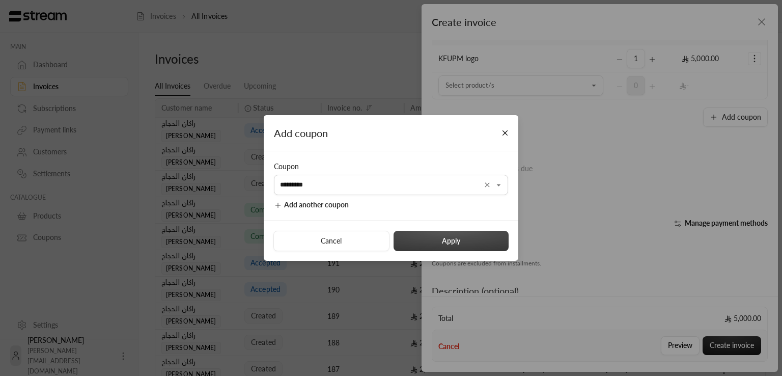
click at [460, 239] on button "Apply" at bounding box center [451, 241] width 115 height 20
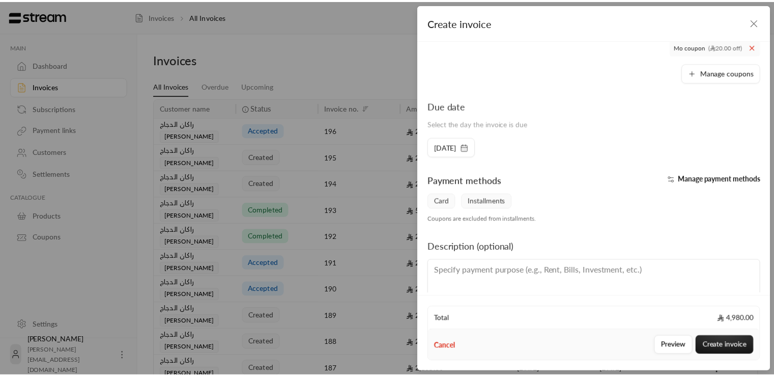
scroll to position [197, 0]
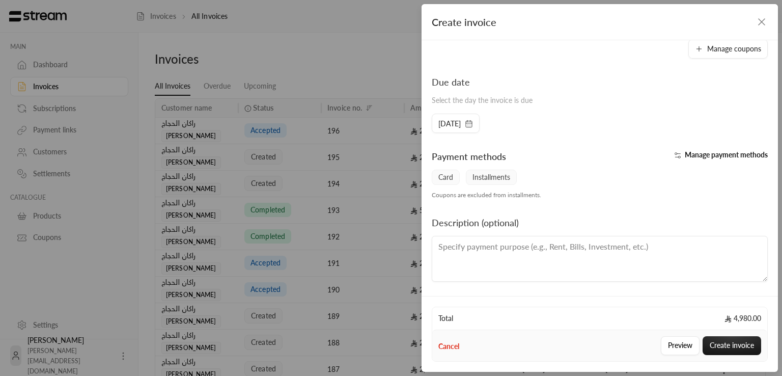
click at [489, 176] on span "Installments" at bounding box center [491, 177] width 51 height 15
click at [437, 179] on span "Card" at bounding box center [446, 177] width 28 height 15
click at [698, 156] on span "Manage payment methods" at bounding box center [726, 154] width 83 height 9
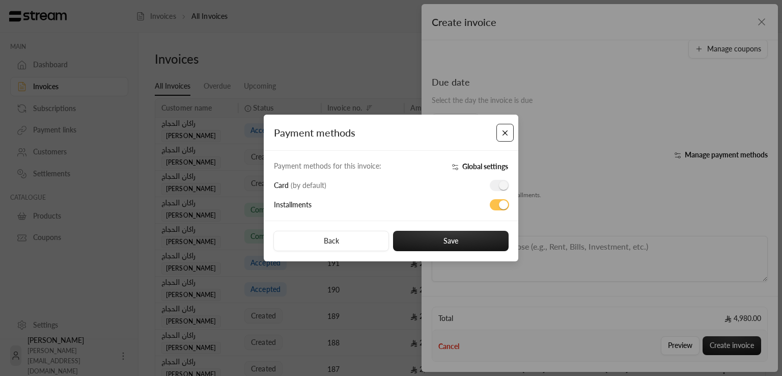
click at [505, 128] on button "Close" at bounding box center [505, 133] width 18 height 18
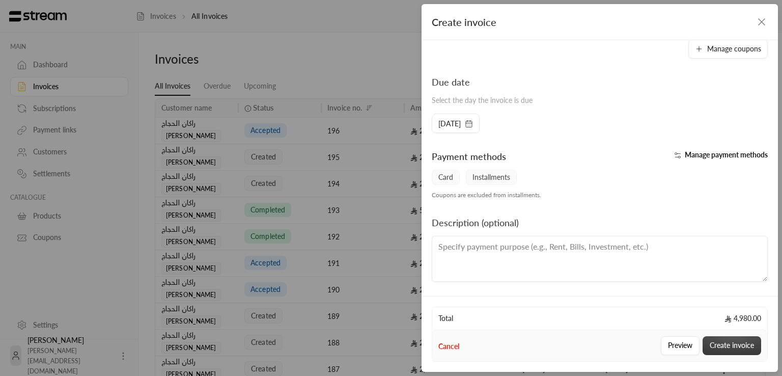
click at [725, 349] on button "Create invoice" at bounding box center [732, 345] width 59 height 19
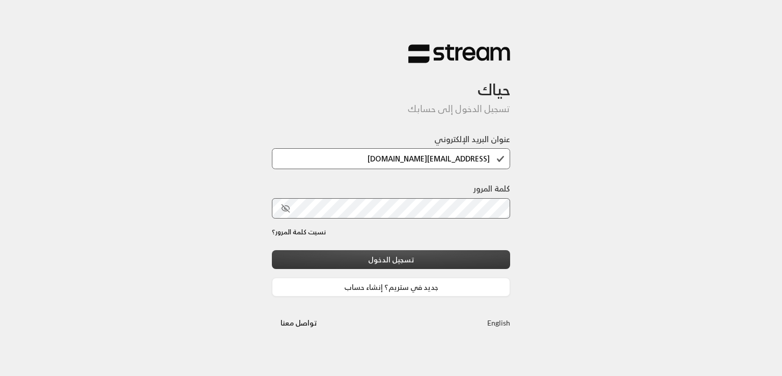
click at [430, 262] on button "تسجيل الدخول" at bounding box center [391, 259] width 238 height 19
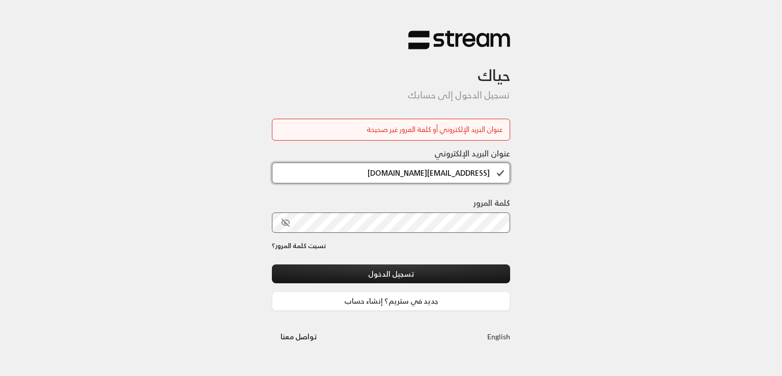
click at [397, 180] on input "mrasharabi+staging@streampay.sa" at bounding box center [391, 172] width 238 height 21
click at [272, 264] on button "تسجيل الدخول" at bounding box center [391, 273] width 238 height 19
click at [676, 188] on div "حياك تسجيل الدخول إلى حسابك عنوان البريد الإلكتروني أو كلمة المرور غير صحيحة عن…" at bounding box center [391, 188] width 782 height 376
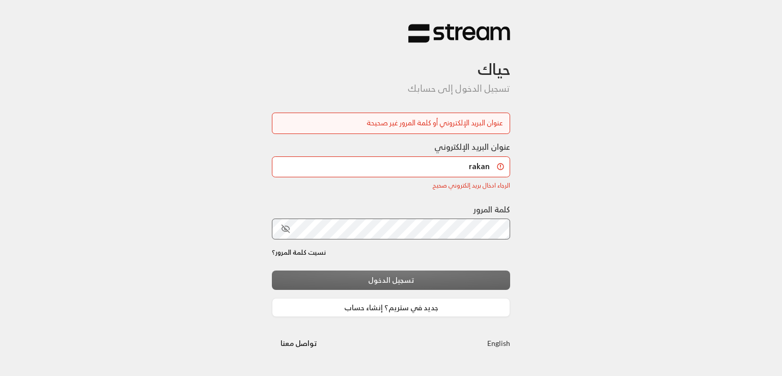
click at [407, 273] on div "تسجيل الدخول جديد في ستريم؟ إنشاء حساب" at bounding box center [391, 293] width 238 height 46
click at [424, 156] on input "rakan" at bounding box center [391, 166] width 238 height 21
click at [556, 177] on div "حياك تسجيل الدخول إلى حسابك عنوان البريد الإلكتروني أو كلمة المرور غير صحيحة عن…" at bounding box center [391, 188] width 782 height 376
click at [466, 159] on input "rakan" at bounding box center [391, 166] width 238 height 21
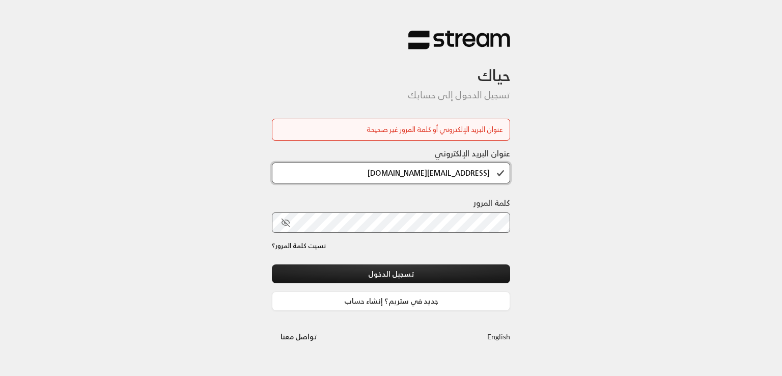
drag, startPoint x: 437, startPoint y: 172, endPoint x: 421, endPoint y: 173, distance: 16.4
click at [421, 173] on input "mrasharabi+ahd@streampay.sa" at bounding box center [391, 172] width 238 height 21
type input "mrasharabi@streampay.sa"
click at [272, 264] on button "تسجيل الدخول" at bounding box center [391, 273] width 238 height 19
click at [594, 210] on div "حياك تسجيل الدخول إلى حسابك عنوان البريد الإلكتروني أو كلمة المرور غير صحيحة عن…" at bounding box center [391, 188] width 782 height 376
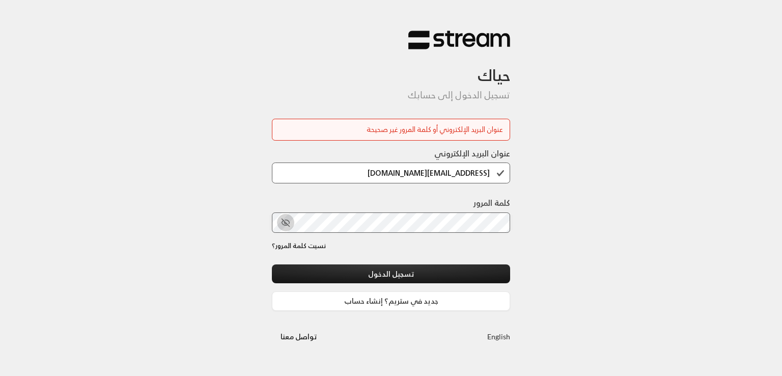
click at [280, 221] on button "toggle password visibility" at bounding box center [285, 222] width 17 height 17
click at [272, 264] on button "تسجيل الدخول" at bounding box center [391, 273] width 238 height 19
click at [562, 251] on div "حياك تسجيل الدخول إلى حسابك عنوان البريد الإلكتروني أو كلمة المرور غير صحيحة عن…" at bounding box center [391, 188] width 782 height 376
click at [272, 264] on button "تسجيل الدخول" at bounding box center [391, 273] width 238 height 19
click at [591, 191] on div "حياك تسجيل الدخول إلى حسابك عنوان البريد الإلكتروني أو كلمة المرور غير صحيحة عن…" at bounding box center [391, 188] width 782 height 376
